Goal: Check status: Check status

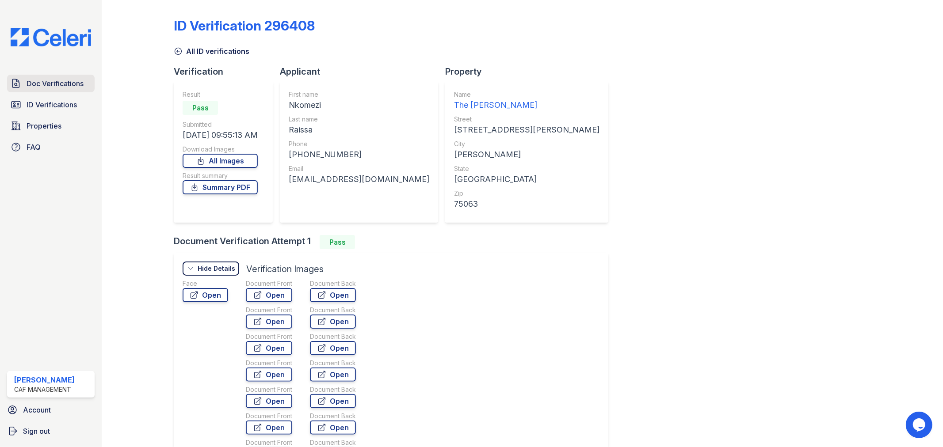
click at [43, 78] on span "Doc Verifications" at bounding box center [55, 83] width 57 height 11
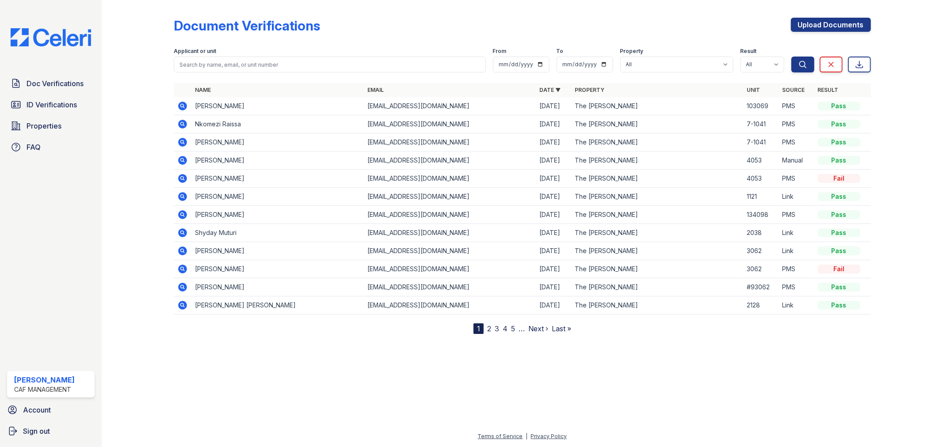
click at [181, 125] on icon at bounding box center [182, 124] width 11 height 11
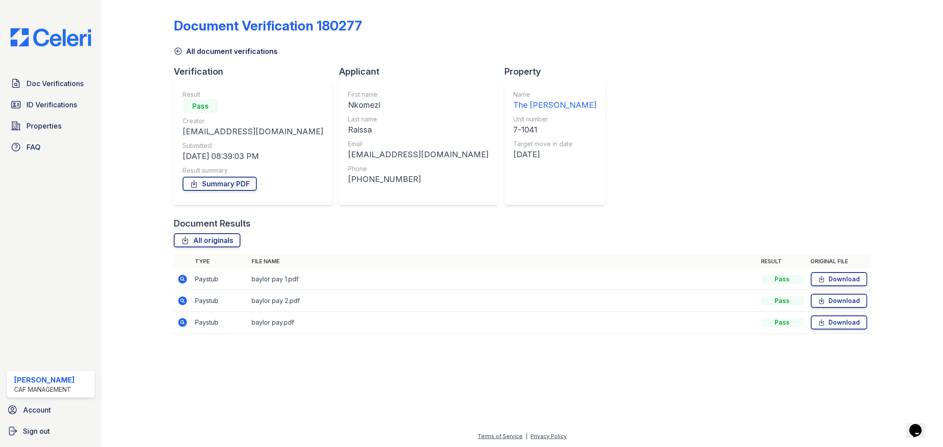
click at [185, 279] on icon at bounding box center [183, 279] width 9 height 9
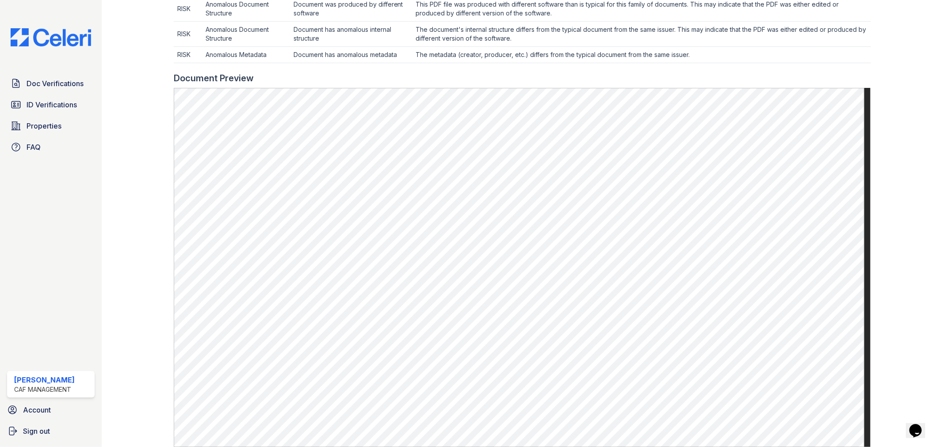
scroll to position [343, 0]
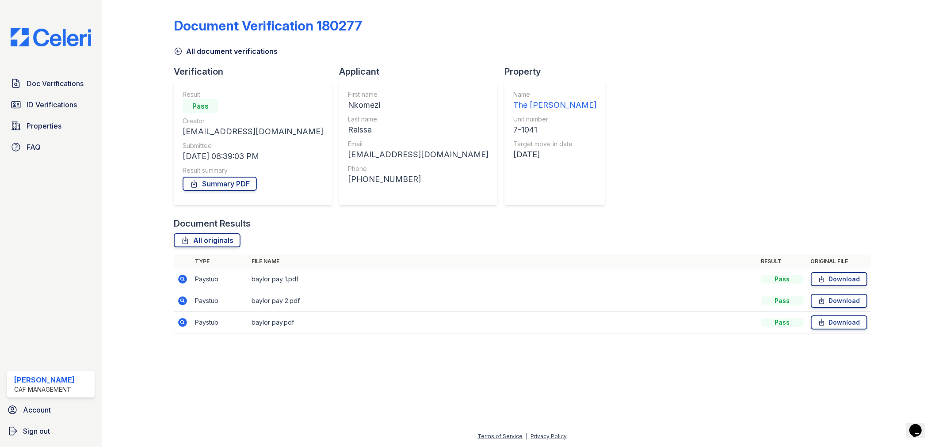
click at [184, 296] on icon at bounding box center [182, 301] width 11 height 11
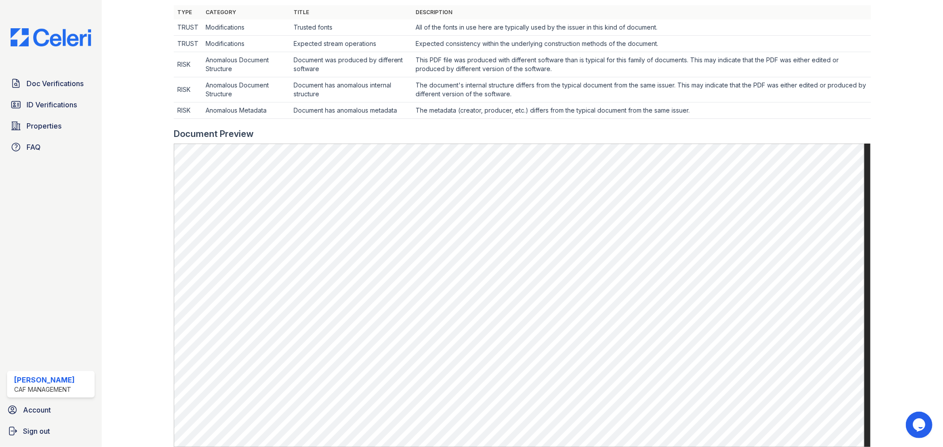
scroll to position [294, 0]
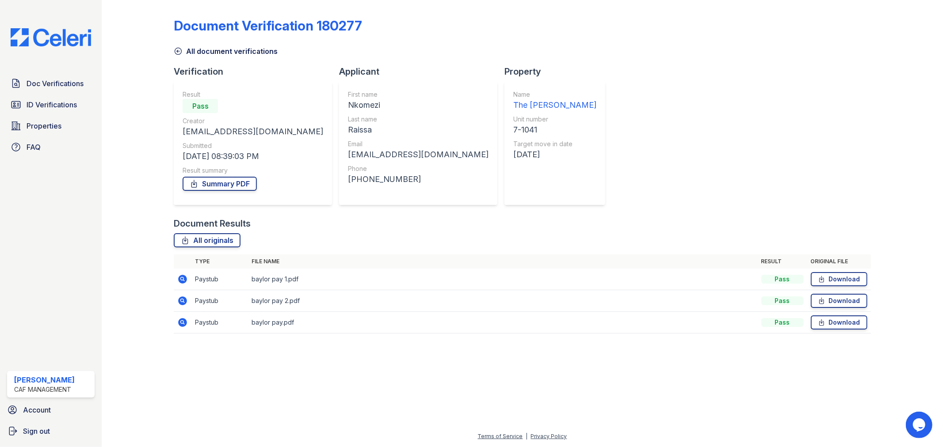
click at [182, 326] on icon at bounding box center [183, 322] width 9 height 9
